Goal: Check status: Check status

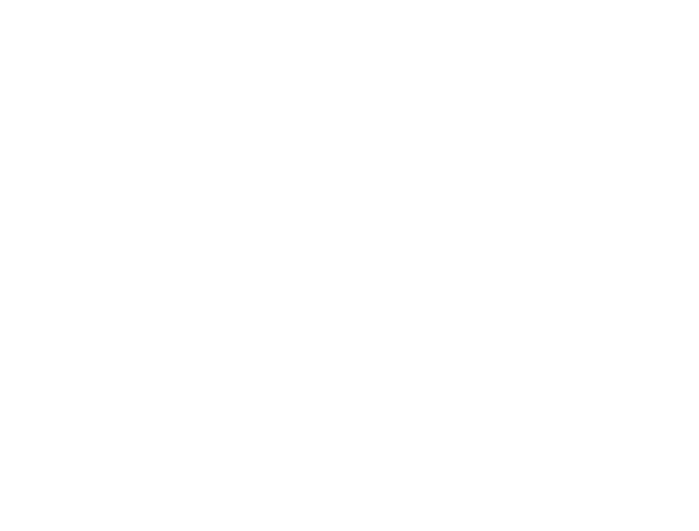
type input "[EMAIL_ADDRESS][DOMAIN_NAME]"
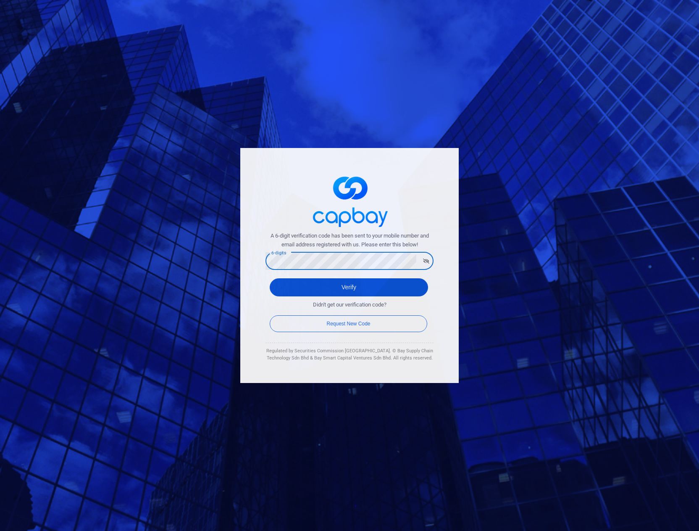
click at [352, 290] on button "Verify" at bounding box center [349, 287] width 158 height 18
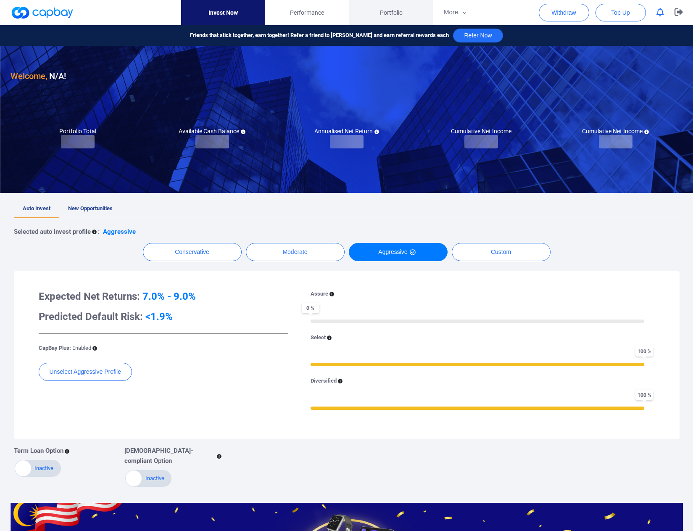
click at [394, 10] on span "Portfolio" at bounding box center [391, 12] width 23 height 9
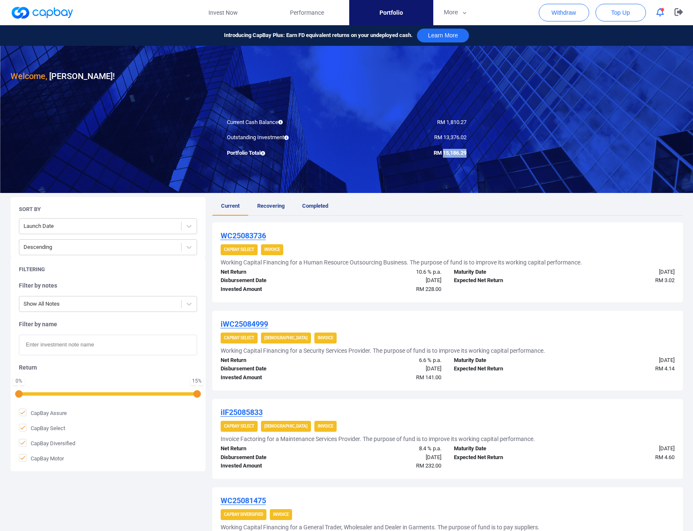
drag, startPoint x: 442, startPoint y: 152, endPoint x: 465, endPoint y: 154, distance: 23.6
click at [465, 154] on span "RM 15,186.29" at bounding box center [450, 153] width 33 height 6
copy span "15,186.29"
